Goal: Task Accomplishment & Management: Use online tool/utility

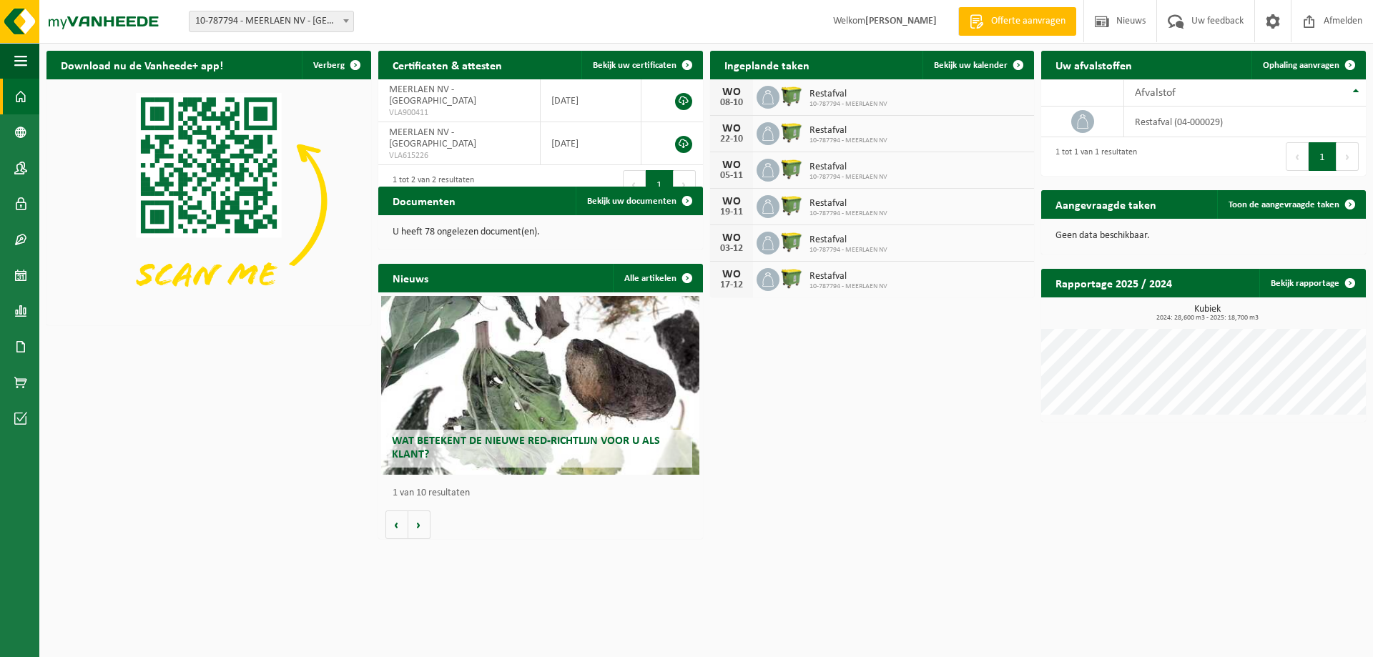
click at [19, 89] on span at bounding box center [20, 97] width 13 height 36
click at [343, 19] on span at bounding box center [346, 20] width 14 height 19
click at [1013, 24] on span "Offerte aanvragen" at bounding box center [1029, 21] width 82 height 14
